Goal: Entertainment & Leisure: Consume media (video, audio)

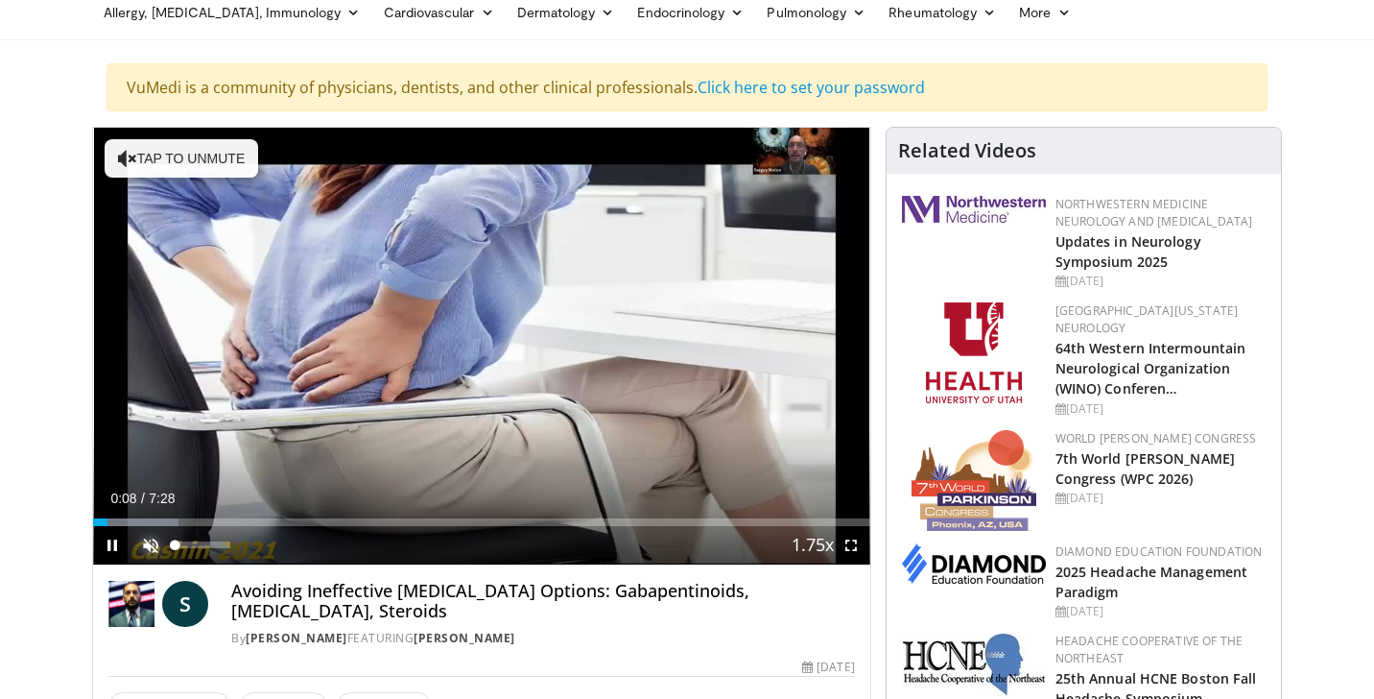
click at [153, 544] on span "Video Player" at bounding box center [150, 545] width 38 height 38
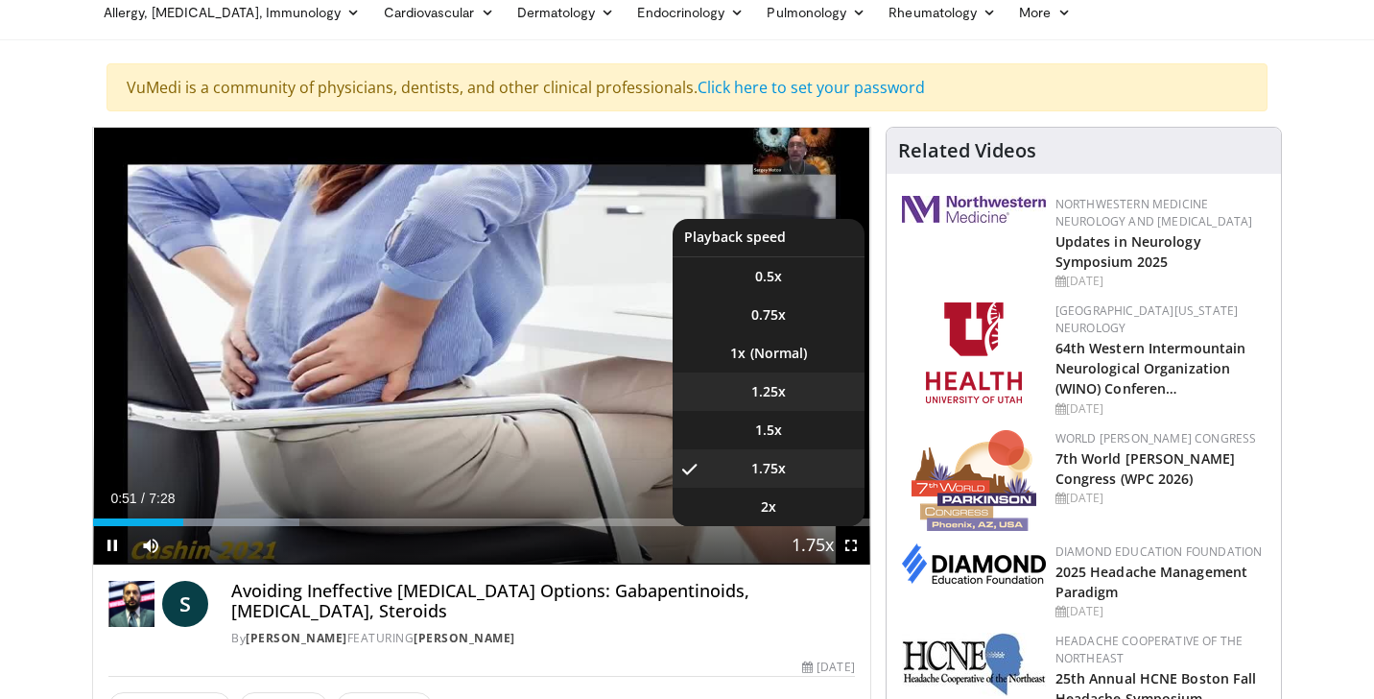
click at [796, 389] on li "1.25x" at bounding box center [769, 391] width 192 height 38
